Goal: Transaction & Acquisition: Book appointment/travel/reservation

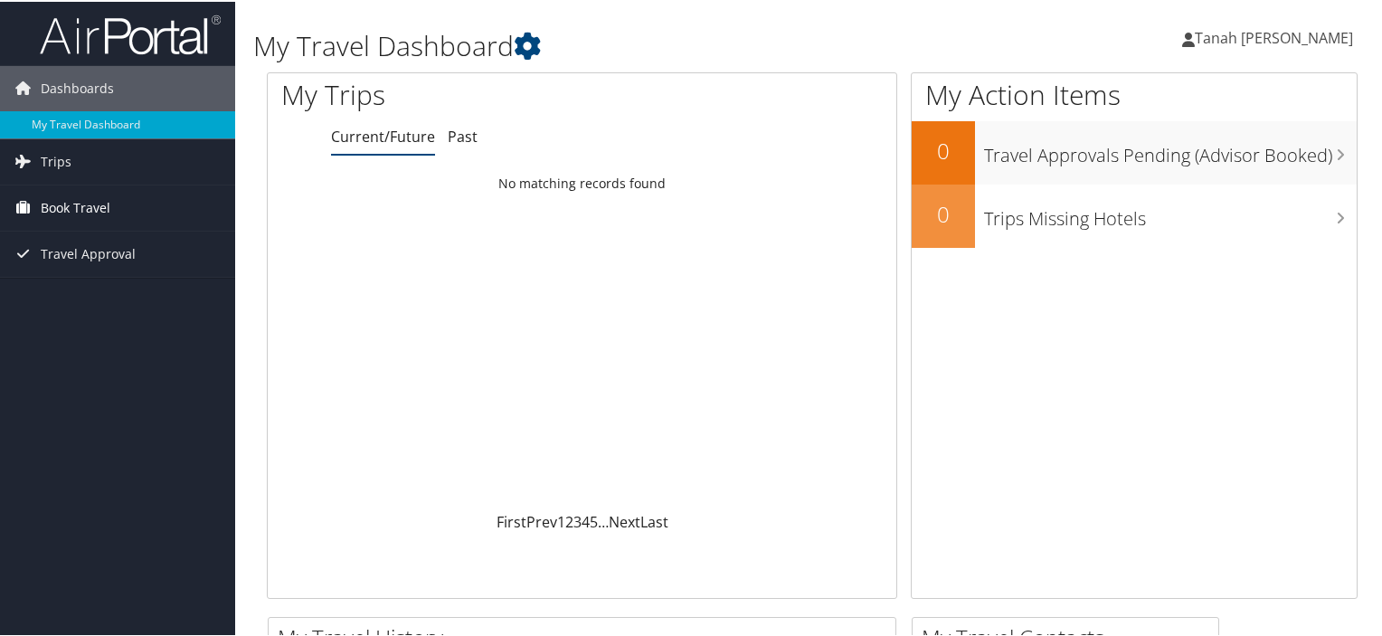
click at [84, 212] on span "Book Travel" at bounding box center [76, 206] width 70 height 45
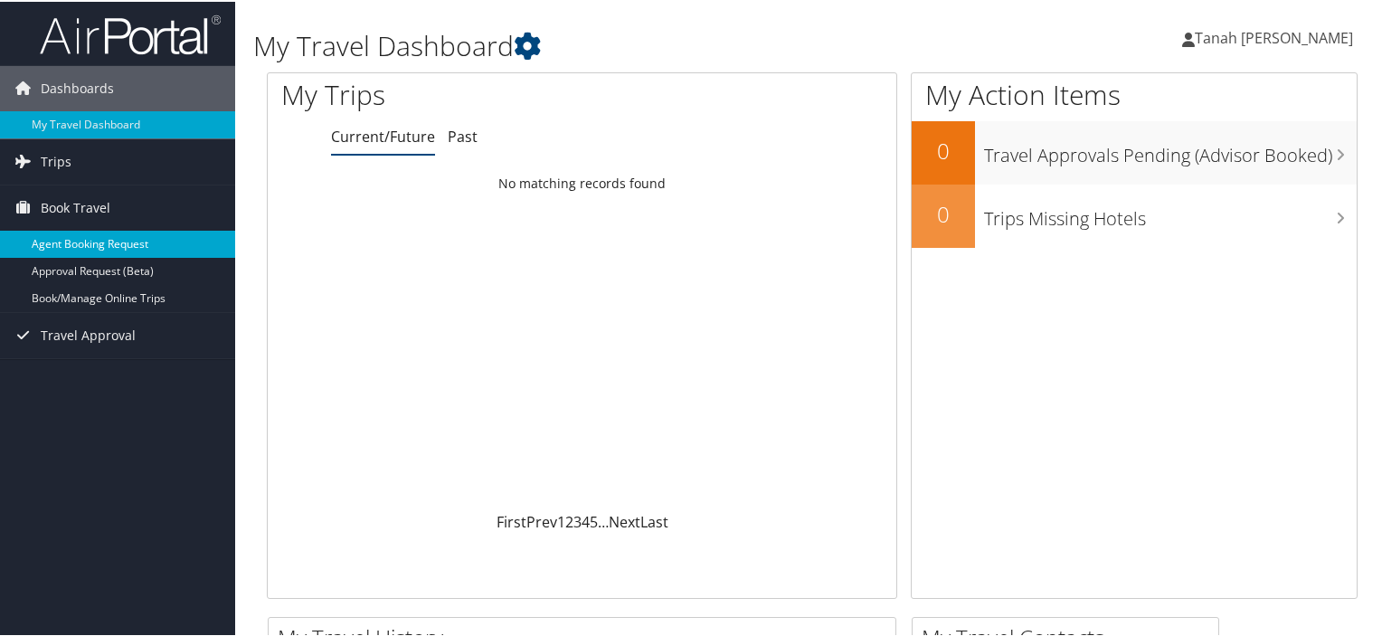
click at [79, 242] on link "Agent Booking Request" at bounding box center [117, 242] width 235 height 27
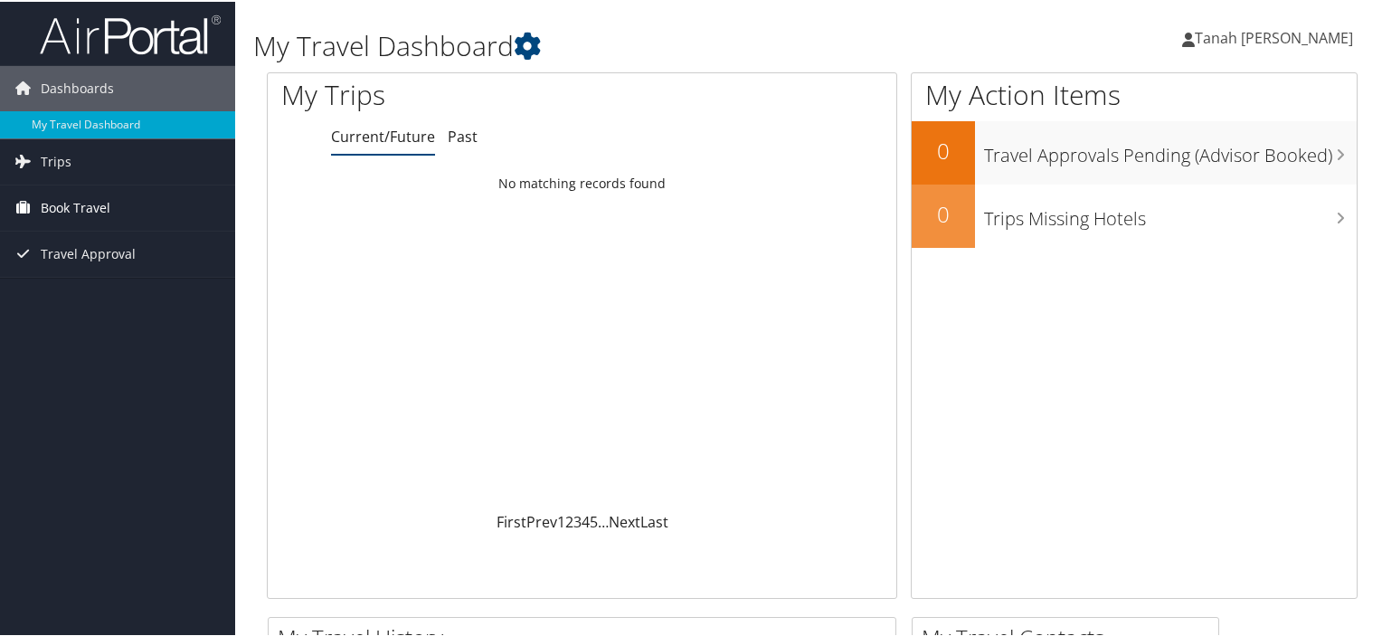
click at [68, 205] on span "Book Travel" at bounding box center [76, 206] width 70 height 45
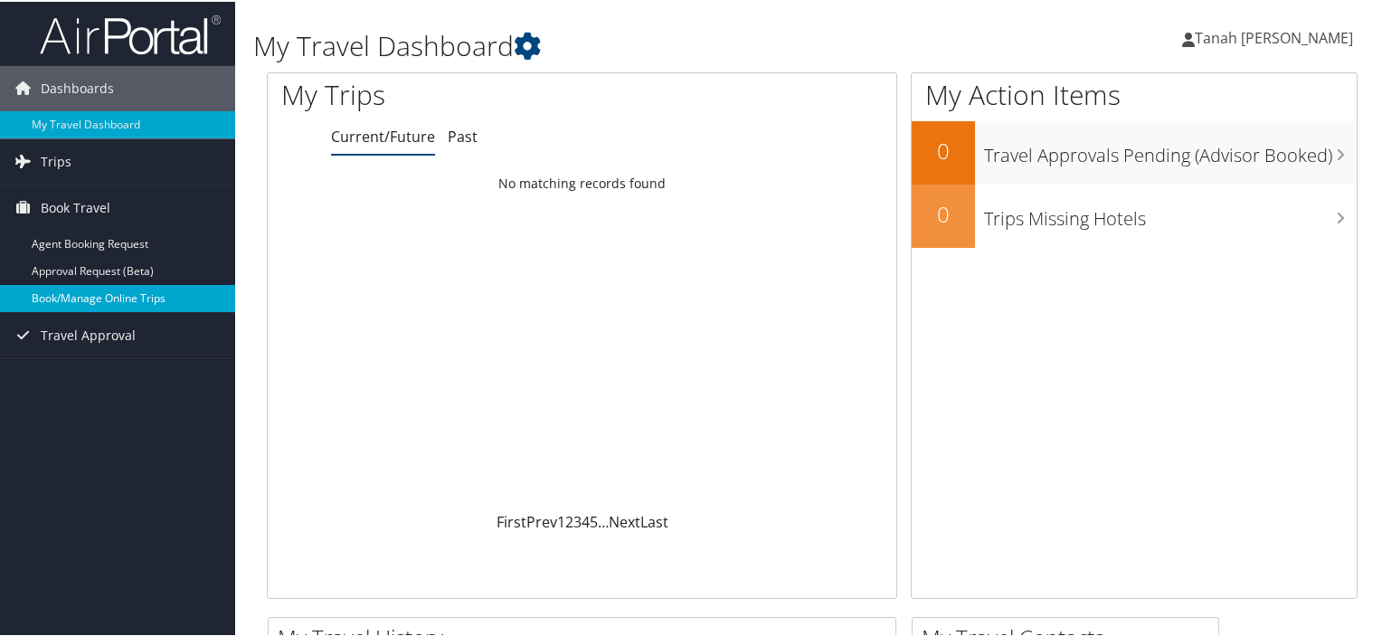
click at [87, 298] on link "Book/Manage Online Trips" at bounding box center [117, 296] width 235 height 27
